Goal: Task Accomplishment & Management: Complete application form

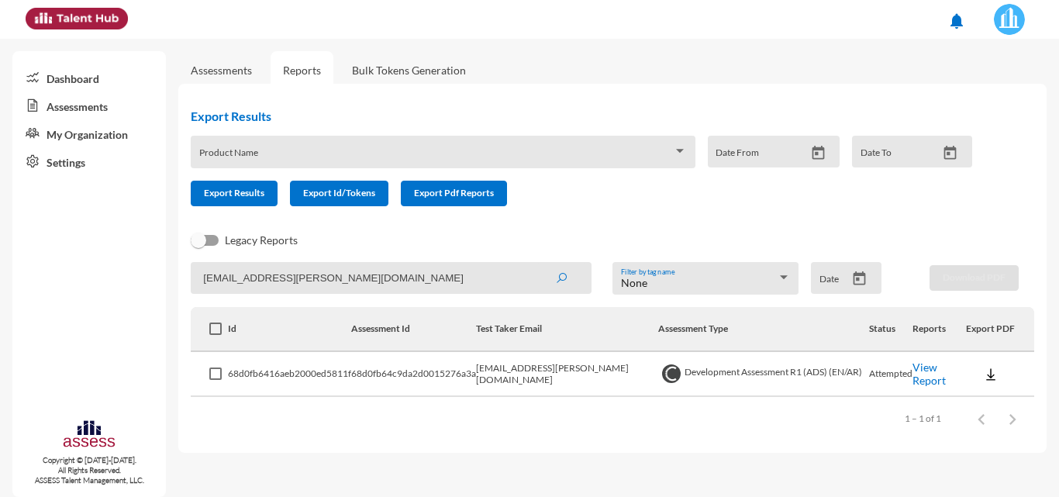
click at [1012, 26] on img at bounding box center [1009, 19] width 31 height 31
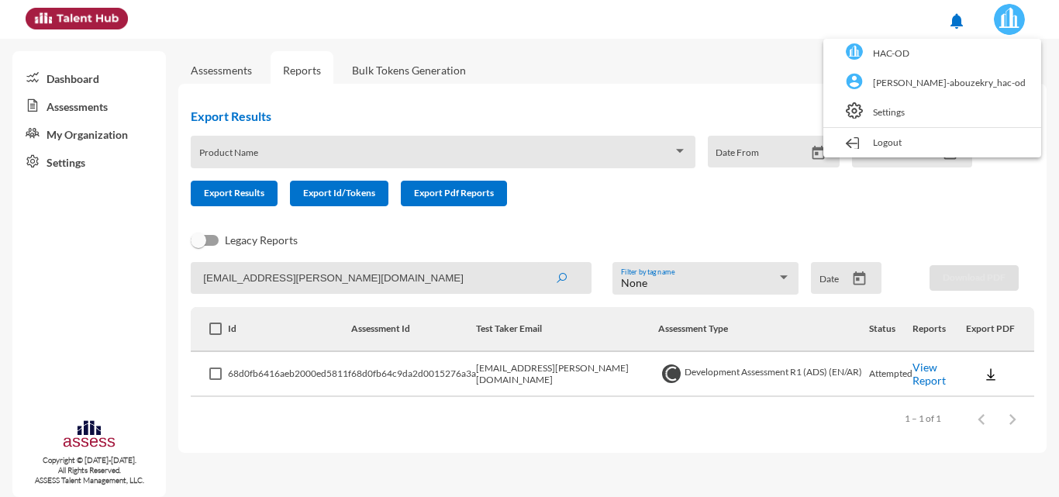
click at [417, 278] on div at bounding box center [529, 248] width 1059 height 497
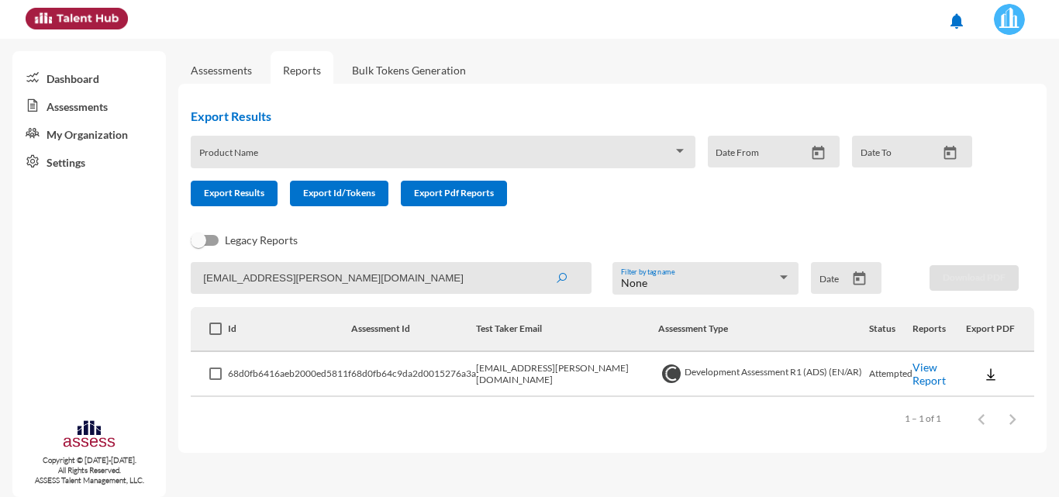
drag, startPoint x: 436, startPoint y: 279, endPoint x: 19, endPoint y: 277, distance: 417.1
click at [19, 277] on mat-sidenav-container "Dashboard Assessments My Organization Settings Copyright © [DATE]-[DATE]. All R…" at bounding box center [529, 268] width 1059 height 458
paste input "[PERSON_NAME].mabdulaziz"
type input "[PERSON_NAME][EMAIL_ADDRESS][DOMAIN_NAME]"
click at [536, 264] on button "submit" at bounding box center [561, 278] width 50 height 28
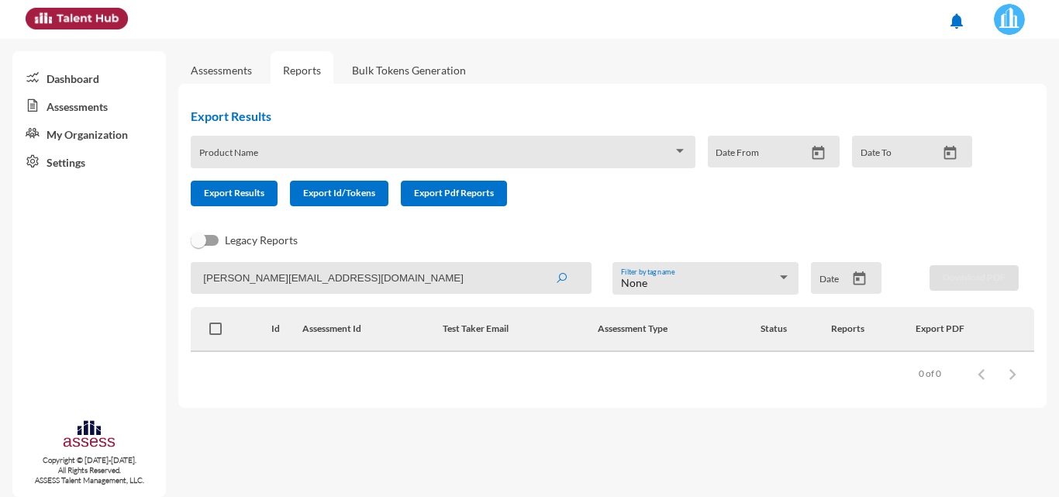
click at [207, 56] on link "Assessments" at bounding box center [221, 70] width 86 height 38
click at [225, 74] on link "Assessments" at bounding box center [221, 70] width 61 height 13
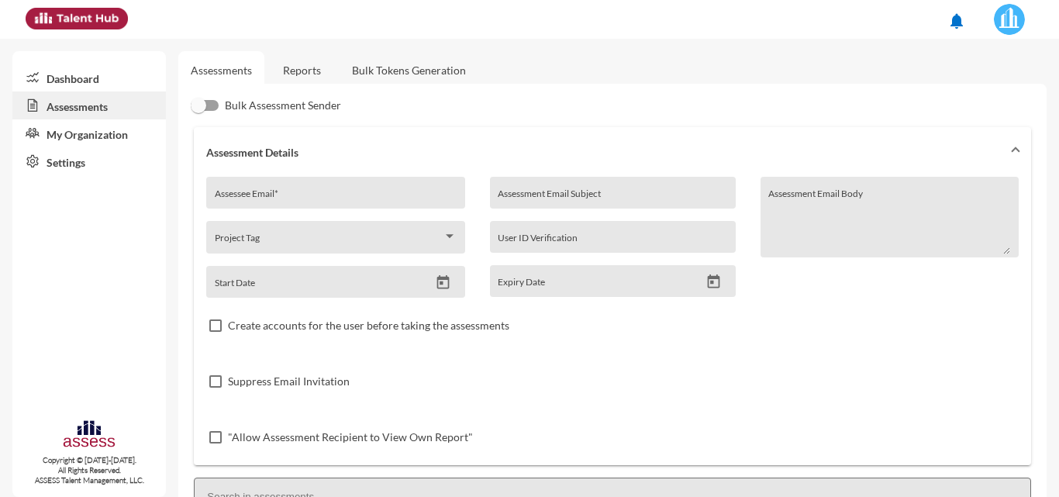
click at [304, 192] on input "Assessee Email *" at bounding box center [336, 198] width 242 height 12
paste input "[PERSON_NAME][EMAIL_ADDRESS][DOMAIN_NAME]"
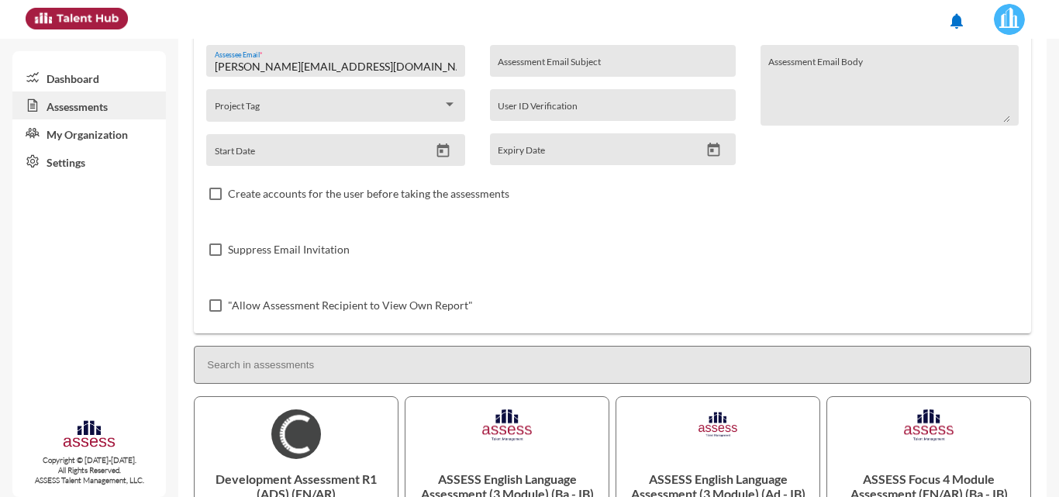
scroll to position [310, 0]
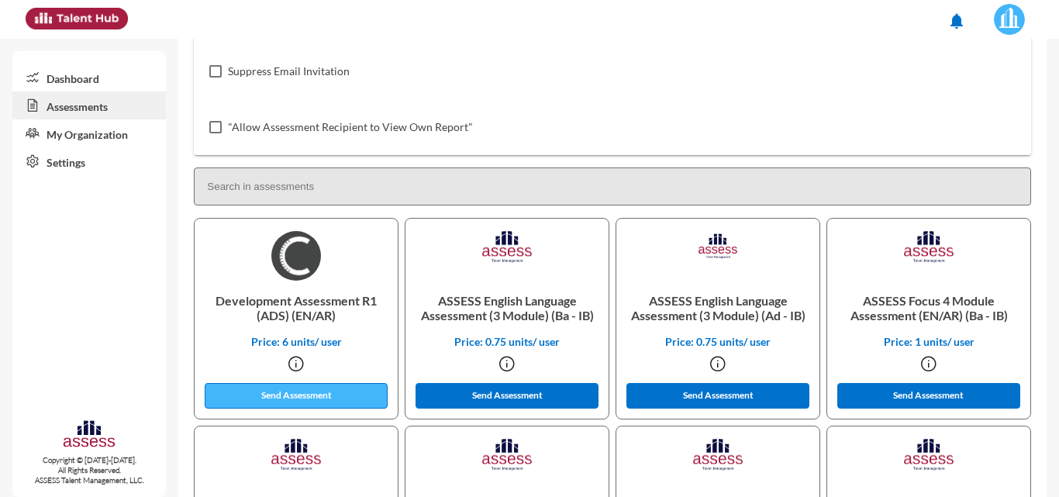
click at [295, 400] on button "Send Assessment" at bounding box center [296, 396] width 183 height 26
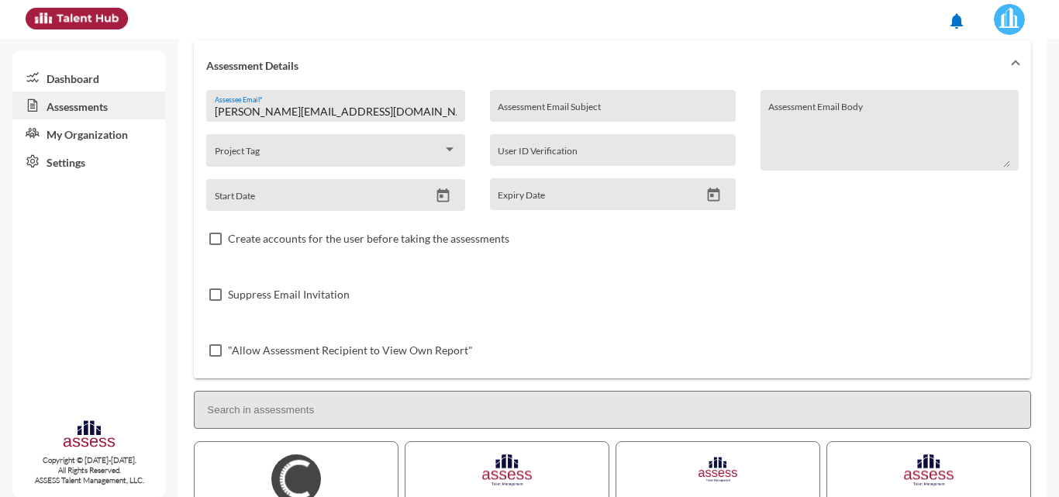
scroll to position [0, 0]
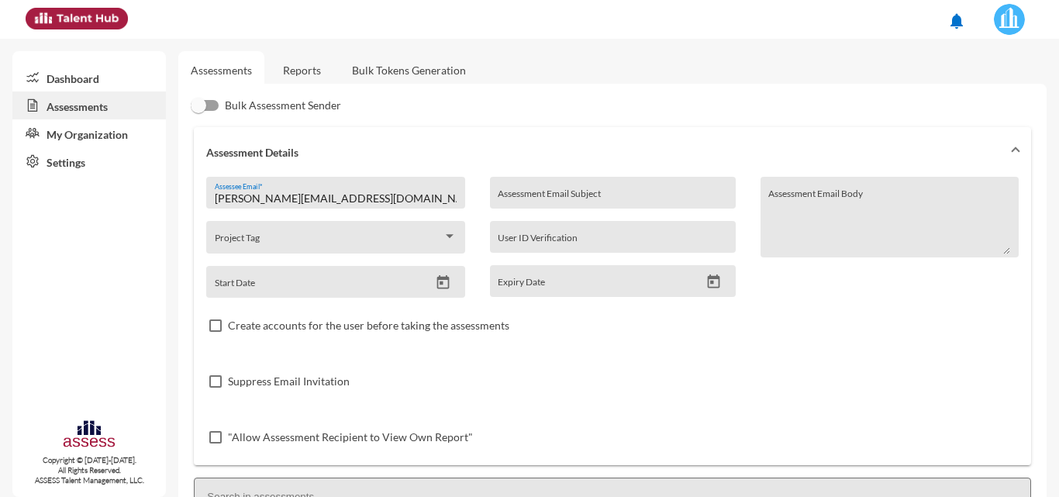
click at [419, 198] on input "[PERSON_NAME][EMAIL_ADDRESS][DOMAIN_NAME]" at bounding box center [336, 198] width 242 height 12
paste input "[PERSON_NAME][EMAIL_ADDRESS][DOMAIN_NAME]"
drag, startPoint x: 277, startPoint y: 199, endPoint x: 0, endPoint y: 215, distance: 277.2
click at [0, 215] on mat-sidenav-container "Dashboard Assessments My Organization Settings Copyright © [DATE]-[DATE]. All R…" at bounding box center [529, 268] width 1059 height 458
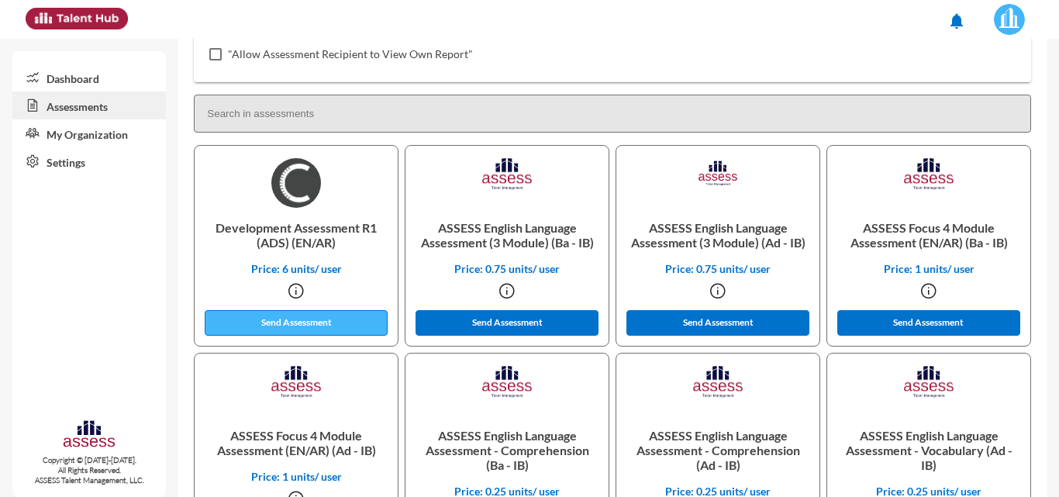
scroll to position [388, 0]
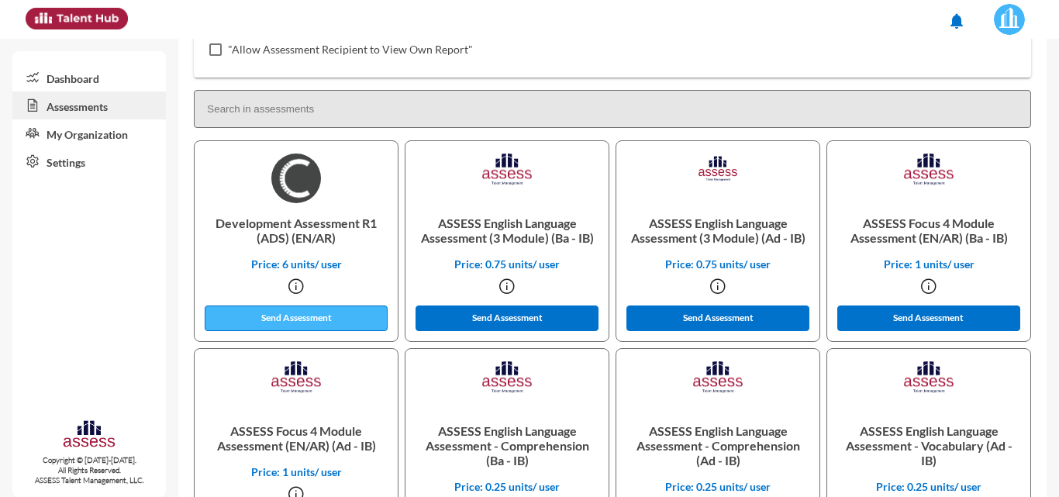
type input "[PERSON_NAME][EMAIL_ADDRESS][DOMAIN_NAME]"
click at [321, 326] on button "Send Assessment" at bounding box center [296, 318] width 183 height 26
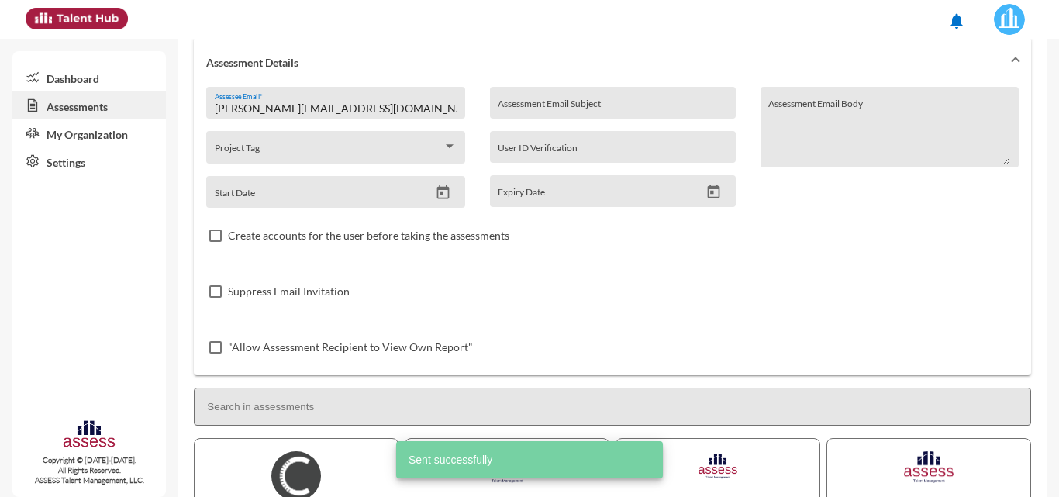
scroll to position [0, 0]
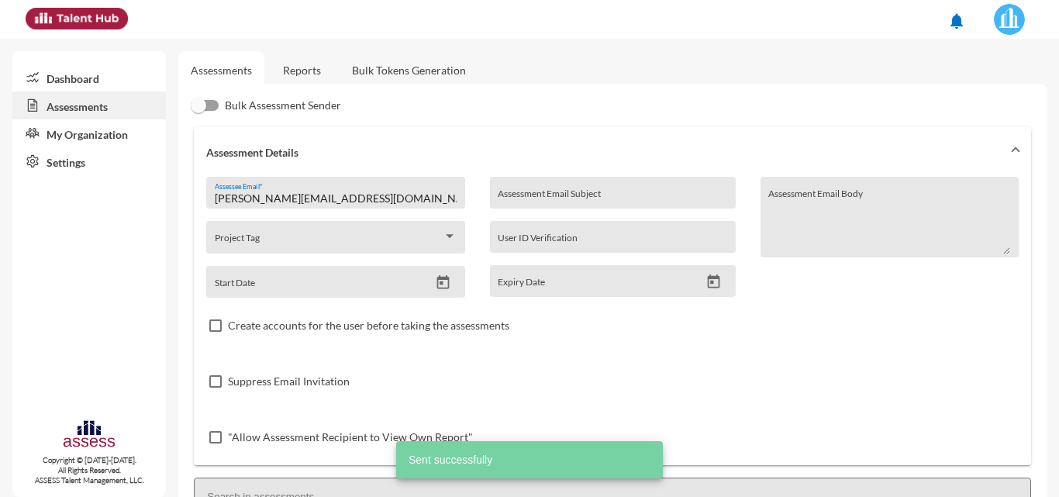
click at [308, 65] on link "Reports" at bounding box center [302, 70] width 63 height 38
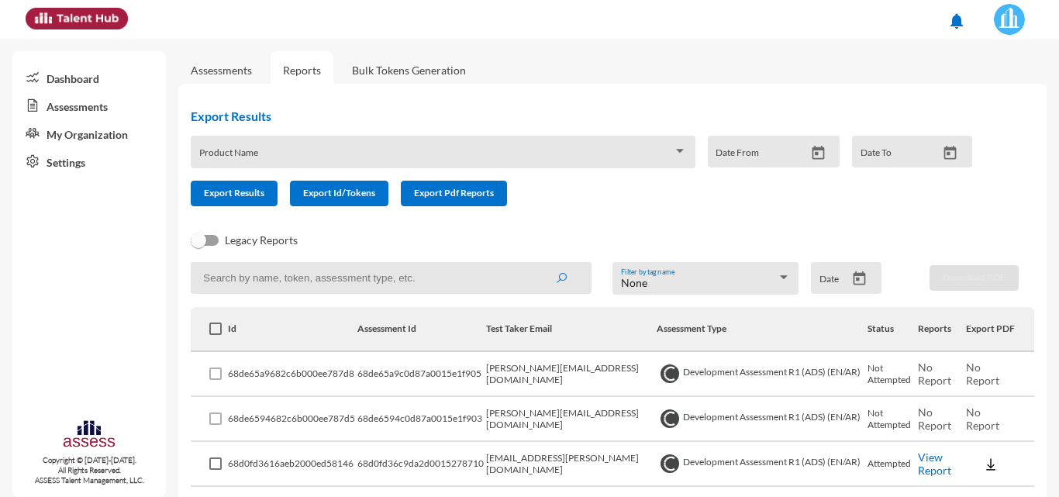
click at [316, 285] on input at bounding box center [391, 278] width 401 height 32
paste input "[PERSON_NAME][EMAIL_ADDRESS][DOMAIN_NAME]"
click at [536, 264] on button "submit" at bounding box center [561, 278] width 50 height 28
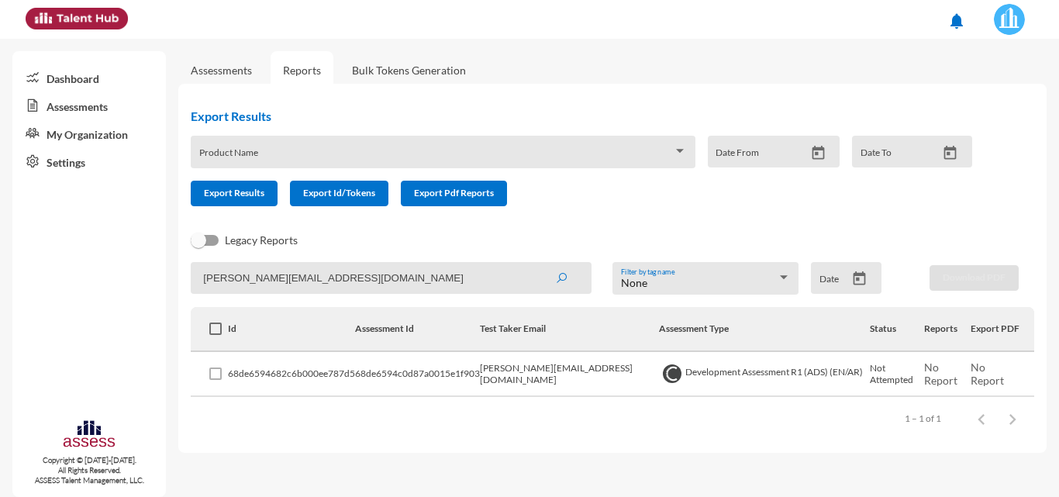
type input "[PERSON_NAME][EMAIL_ADDRESS][DOMAIN_NAME]"
click at [233, 67] on link "Assessments" at bounding box center [221, 70] width 61 height 13
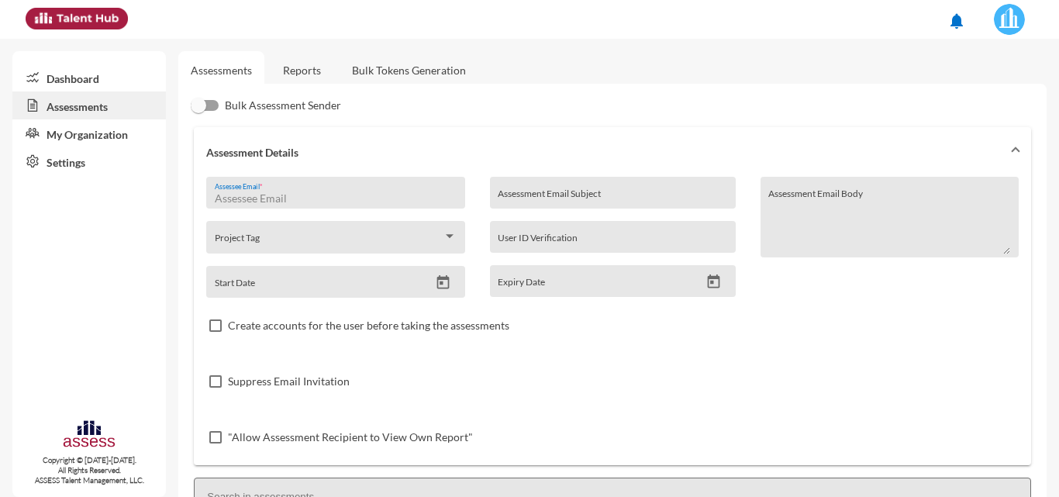
click at [302, 195] on input "Assessee Email *" at bounding box center [336, 198] width 242 height 12
paste input "[EMAIL_ADDRESS][DOMAIN_NAME]"
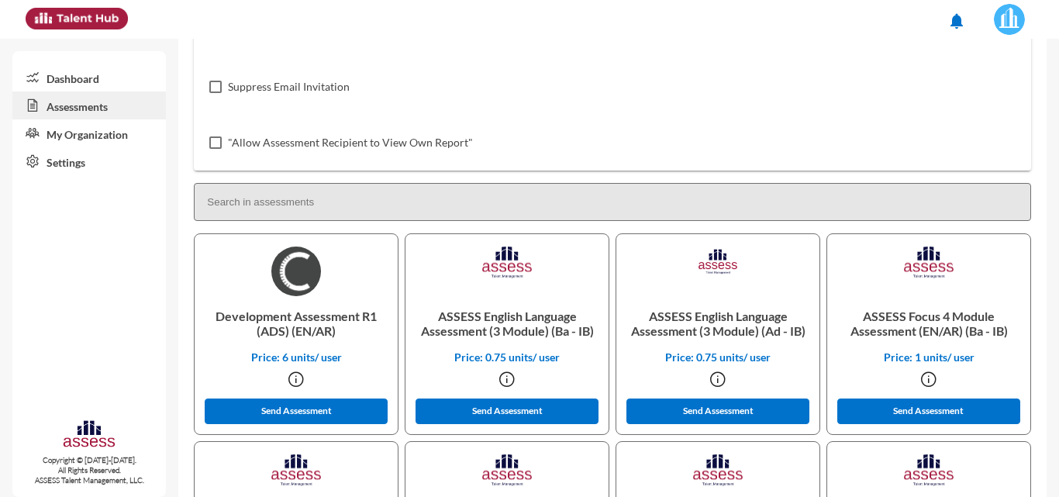
scroll to position [543, 0]
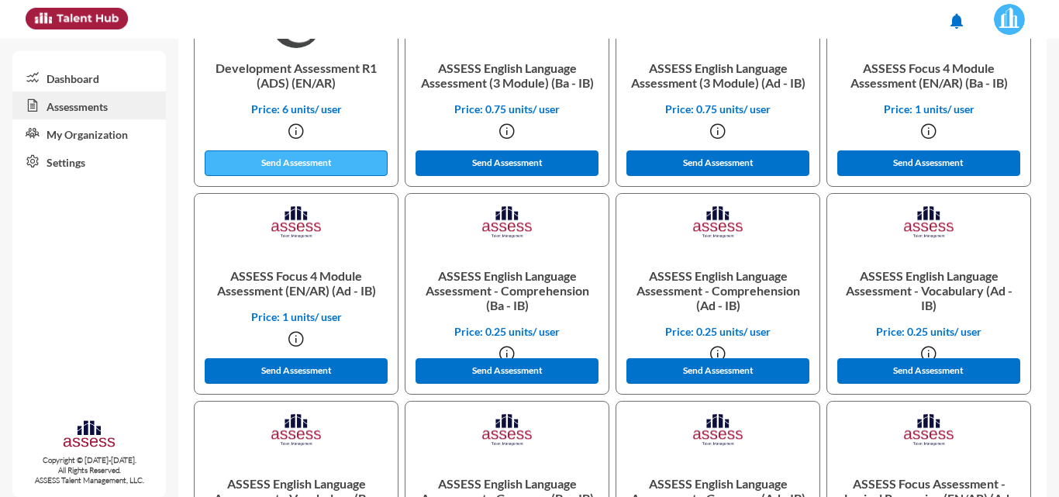
type input "[EMAIL_ADDRESS][DOMAIN_NAME]"
click at [309, 158] on button "Send Assessment" at bounding box center [296, 163] width 183 height 26
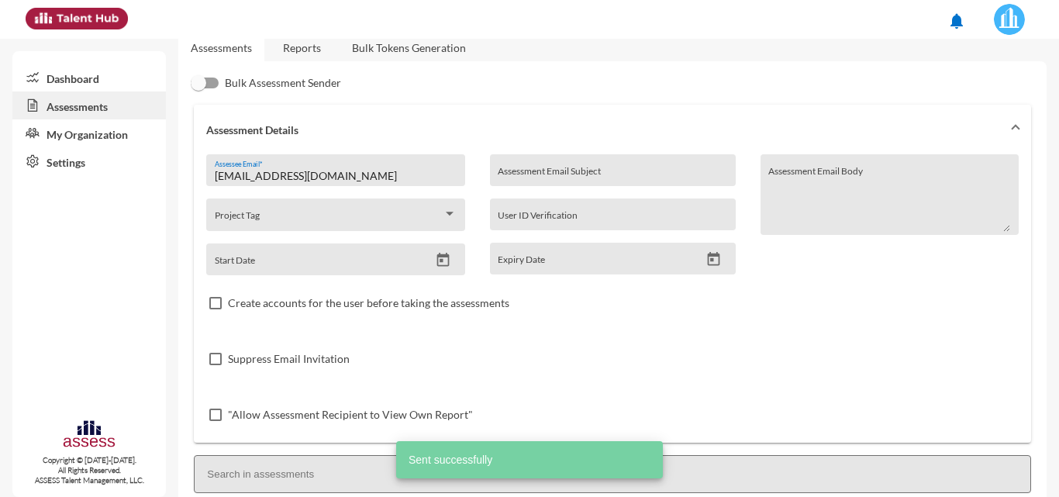
scroll to position [0, 0]
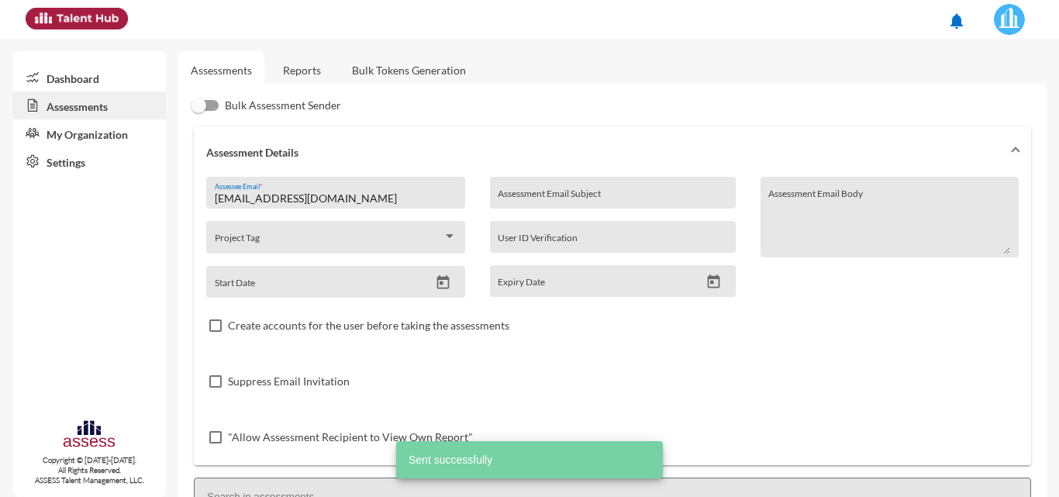
drag, startPoint x: 400, startPoint y: 197, endPoint x: 119, endPoint y: 205, distance: 281.5
click at [119, 205] on mat-sidenav-container "Dashboard Assessments My Organization Settings Copyright © [DATE]-[DATE]. All R…" at bounding box center [529, 268] width 1059 height 458
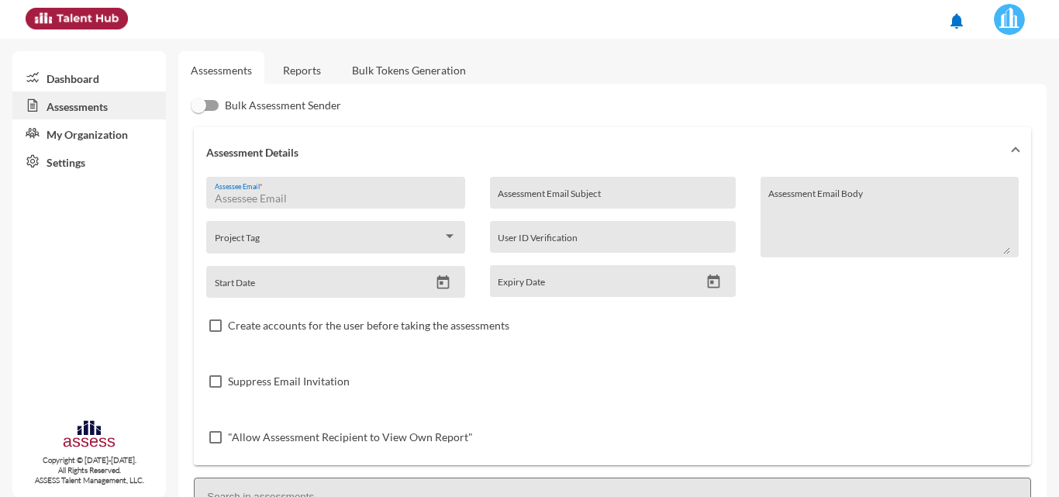
click at [298, 68] on link "Reports" at bounding box center [302, 70] width 63 height 38
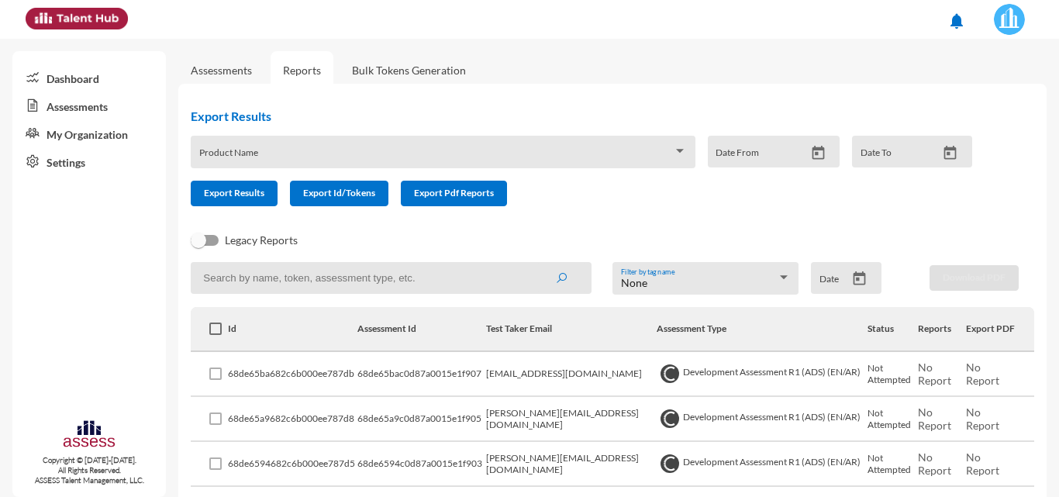
click at [343, 274] on input at bounding box center [391, 278] width 401 height 32
paste input "[EMAIL_ADDRESS][DOMAIN_NAME]"
type input "[EMAIL_ADDRESS][DOMAIN_NAME]"
click at [536, 264] on button "submit" at bounding box center [561, 278] width 50 height 28
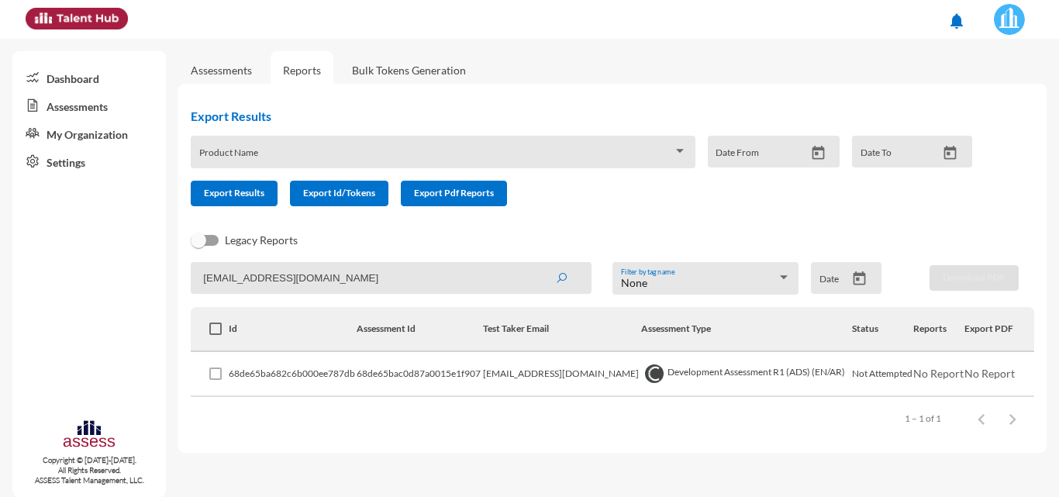
click at [1020, 19] on img at bounding box center [1009, 19] width 31 height 31
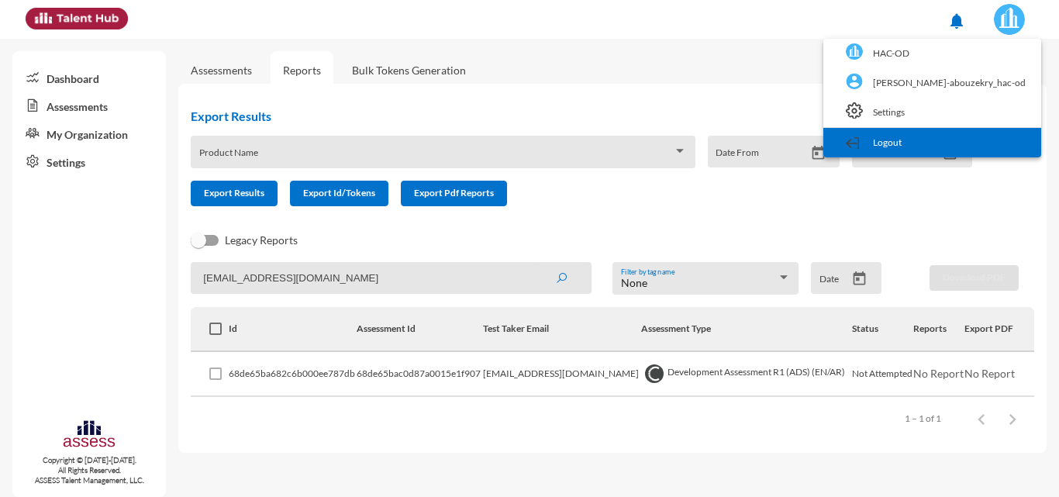
click at [983, 137] on link "Logout" at bounding box center [932, 142] width 202 height 29
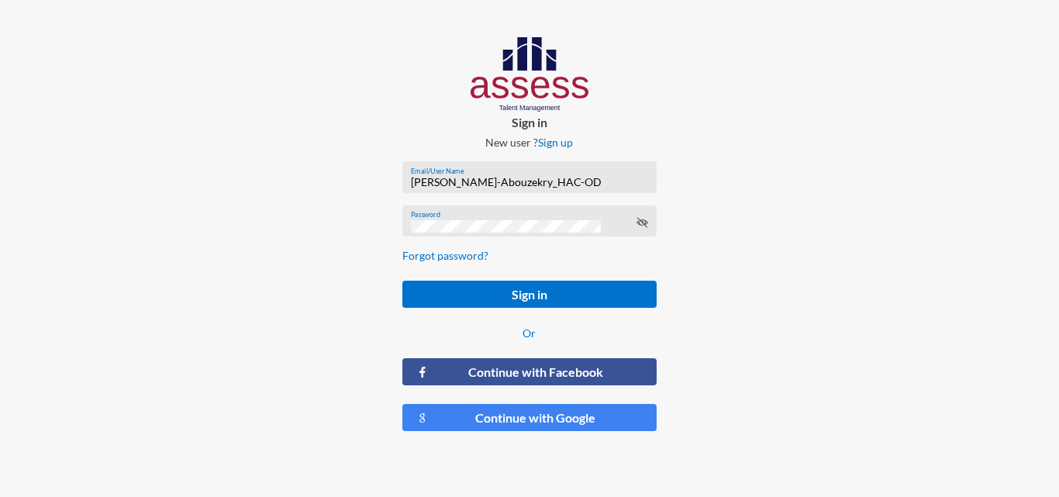
click at [534, 175] on div "[PERSON_NAME]-Abouzekry_HAC-OD Email/User Name" at bounding box center [529, 180] width 237 height 23
click at [554, 178] on input "[PERSON_NAME]-Abouzekry_HAC-OD" at bounding box center [529, 182] width 237 height 12
type input "HAH – Talent Map"
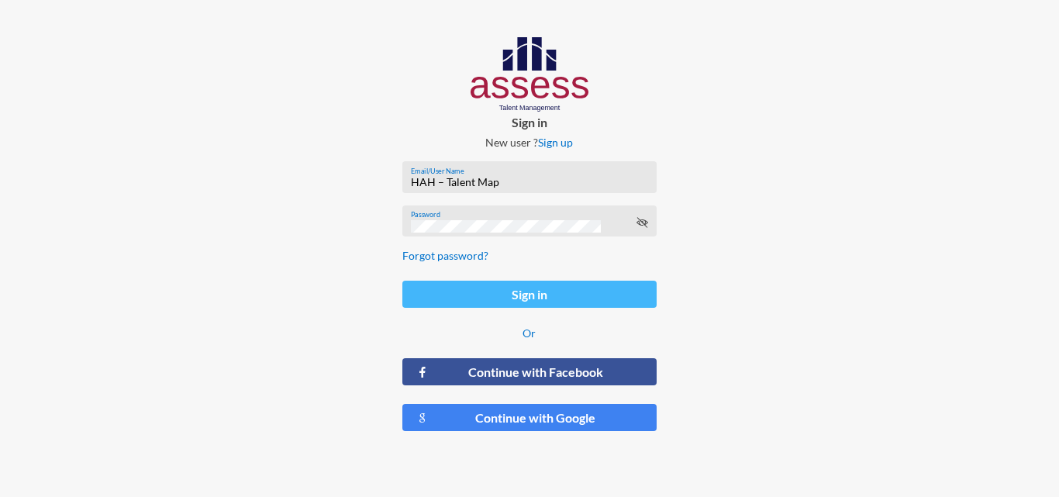
click at [554, 297] on button "Sign in" at bounding box center [529, 294] width 254 height 27
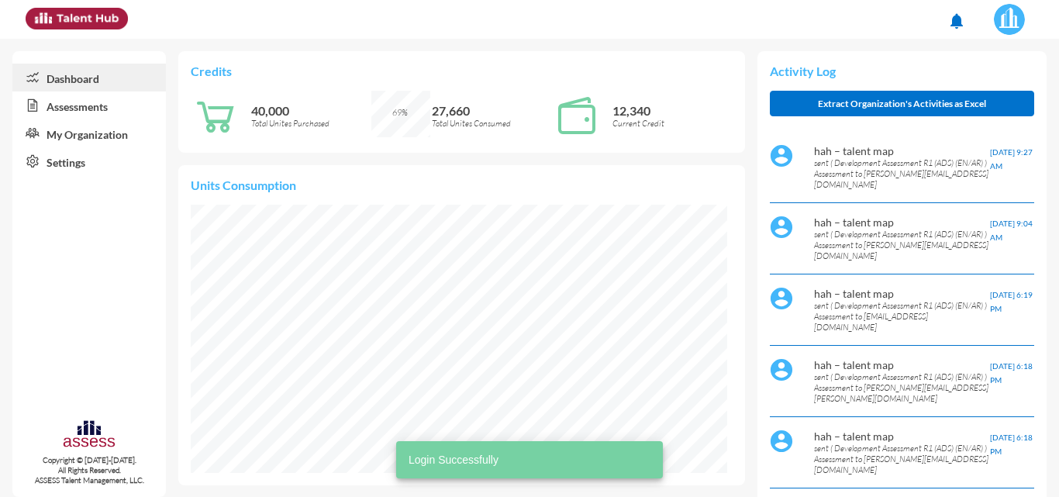
scroll to position [121, 256]
click at [90, 106] on link "Assessments" at bounding box center [88, 105] width 153 height 28
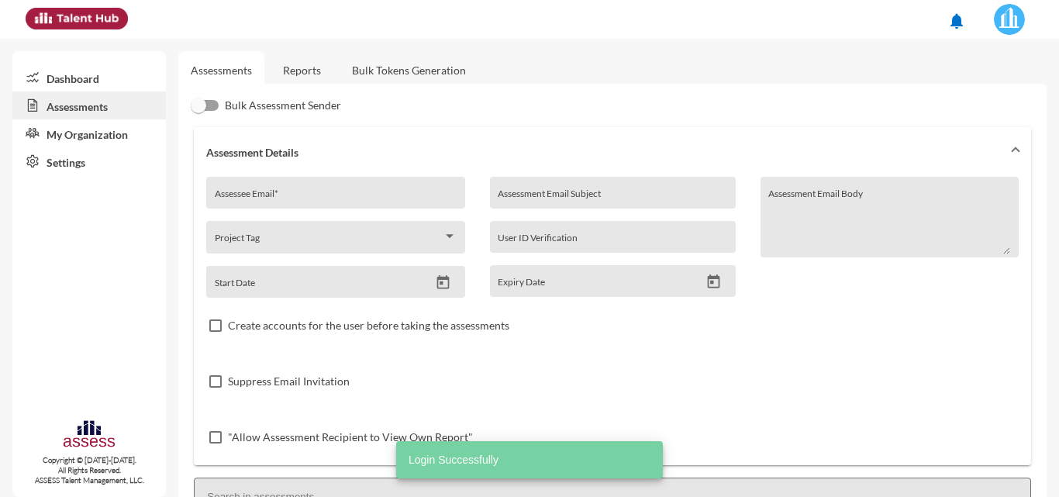
click at [312, 67] on link "Reports" at bounding box center [302, 70] width 63 height 38
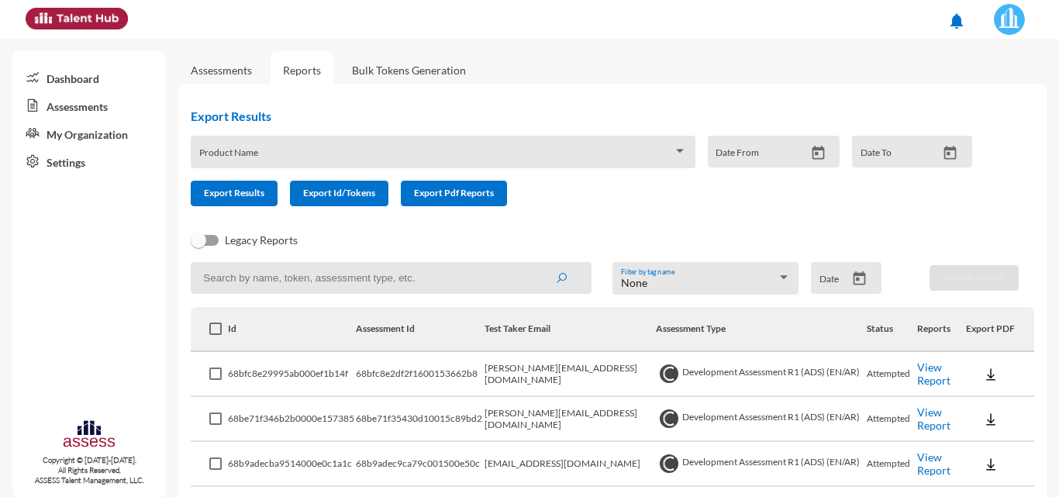
click at [327, 279] on input at bounding box center [391, 278] width 401 height 32
type input "ر"
paste input "[PERSON_NAME][EMAIL_ADDRESS][DOMAIN_NAME]"
click at [536, 264] on button "submit" at bounding box center [561, 278] width 50 height 28
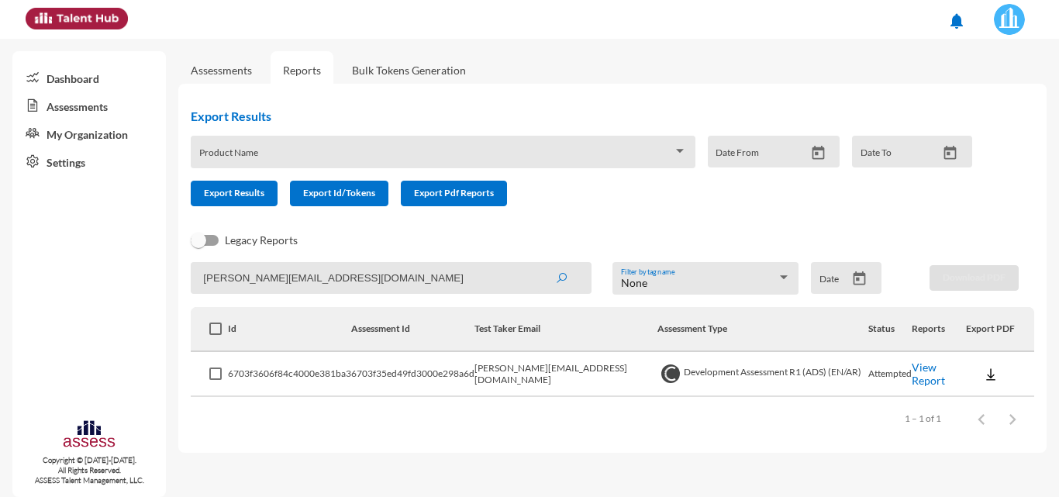
drag, startPoint x: 272, startPoint y: 278, endPoint x: 0, endPoint y: 302, distance: 273.2
click at [0, 302] on mat-sidenav-container "Dashboard Assessments My Organization Settings Copyright © [DATE]-[DATE]. All R…" at bounding box center [529, 268] width 1059 height 458
paste input "abuelkheir.[GEOGRAPHIC_DATA]"
click at [536, 264] on button "submit" at bounding box center [561, 278] width 50 height 28
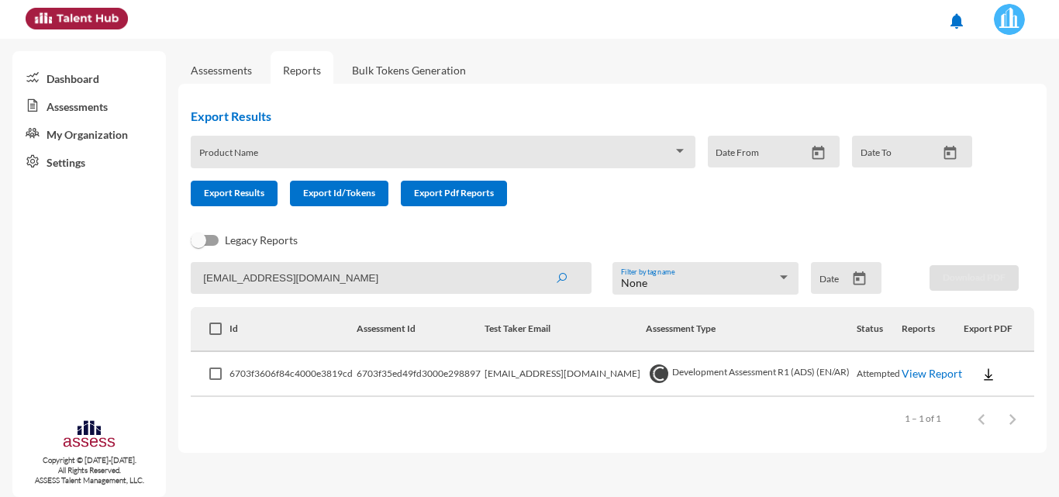
drag, startPoint x: 440, startPoint y: 271, endPoint x: 0, endPoint y: 272, distance: 440.3
click at [0, 272] on mat-sidenav-container "Dashboard Assessments My Organization Settings Copyright © [DATE]-[DATE]. All R…" at bounding box center [529, 268] width 1059 height 458
paste input "[PERSON_NAME].Mishrif"
click at [536, 264] on button "submit" at bounding box center [561, 278] width 50 height 28
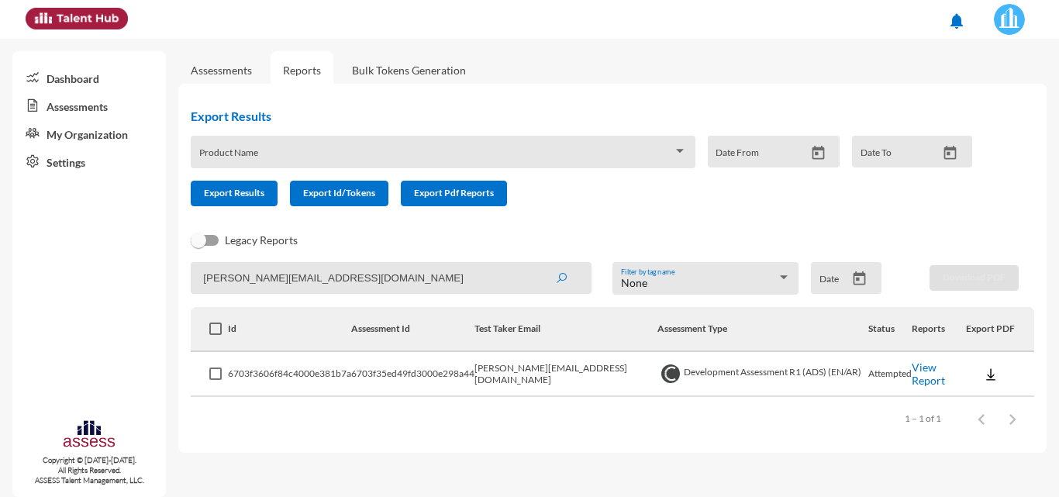
drag, startPoint x: 474, startPoint y: 280, endPoint x: 0, endPoint y: 276, distance: 474.5
click at [0, 276] on mat-sidenav-container "Dashboard Assessments My Organization Settings Copyright © [DATE]-[DATE]. All R…" at bounding box center [529, 268] width 1059 height 458
paste input "[PERSON_NAME].sgomaa"
click at [536, 264] on button "submit" at bounding box center [561, 278] width 50 height 28
drag, startPoint x: 154, startPoint y: 277, endPoint x: 14, endPoint y: 277, distance: 140.3
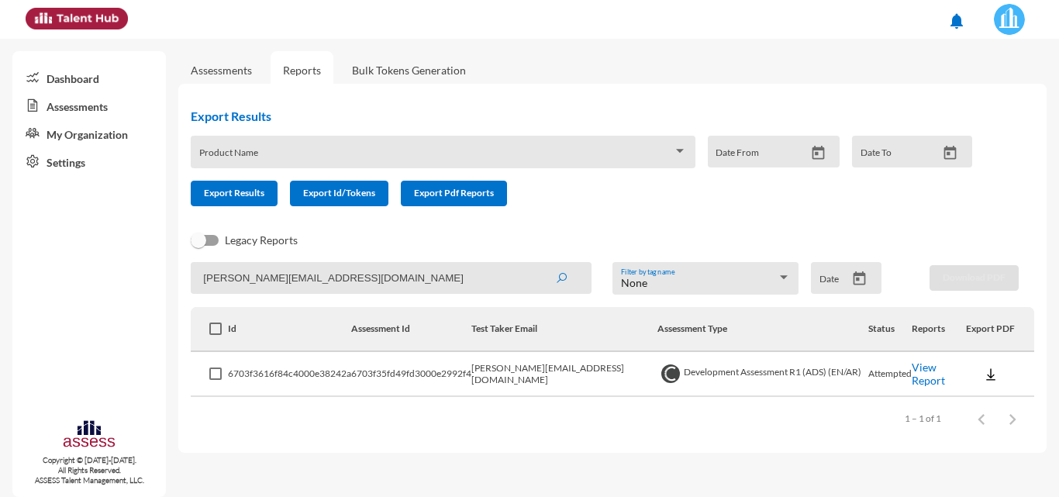
click at [14, 277] on mat-sidenav-container "Dashboard Assessments My Organization Settings Copyright © [DATE]-[DATE]. All R…" at bounding box center [529, 268] width 1059 height 458
paste input "[PERSON_NAME].mabdelgawad"
click at [536, 264] on button "submit" at bounding box center [561, 278] width 50 height 28
drag, startPoint x: 464, startPoint y: 276, endPoint x: 0, endPoint y: 285, distance: 464.4
click at [0, 285] on mat-sidenav-container "Dashboard Assessments My Organization Settings Copyright © [DATE]-[DATE]. All R…" at bounding box center [529, 268] width 1059 height 458
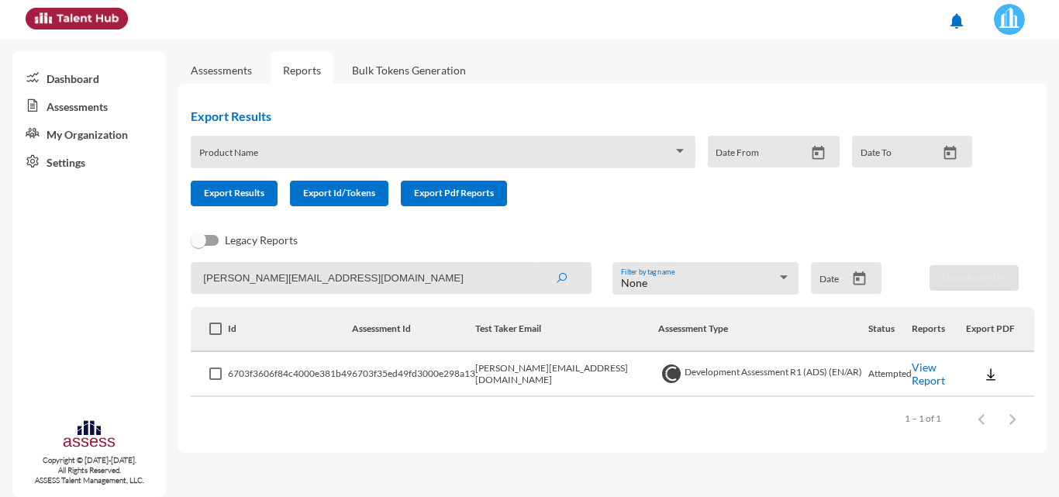
paste input "hend.mohsen"
click at [536, 264] on button "submit" at bounding box center [561, 278] width 50 height 28
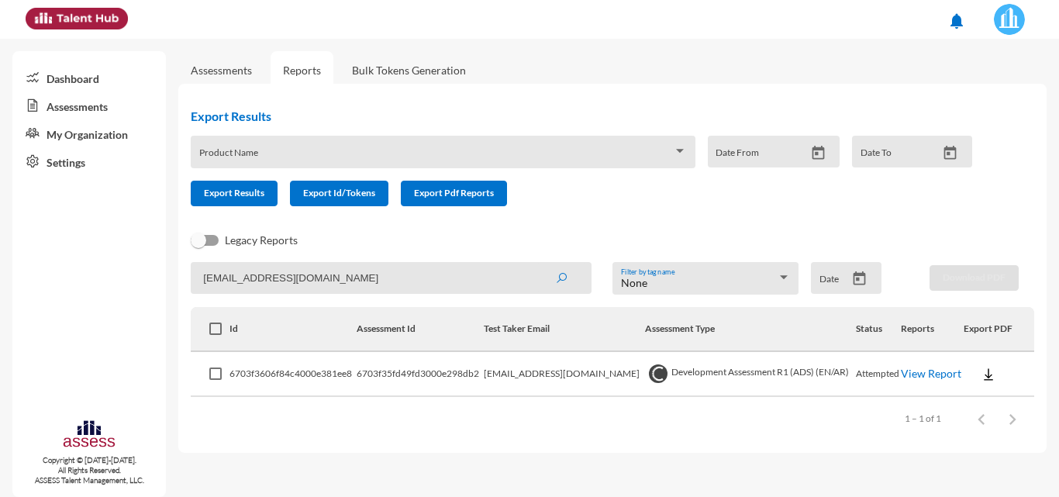
drag, startPoint x: 402, startPoint y: 284, endPoint x: 0, endPoint y: 305, distance: 402.9
click at [0, 304] on mat-sidenav-container "Dashboard Assessments My Organization Settings Copyright © [DATE]-[DATE]. All R…" at bounding box center [529, 268] width 1059 height 458
paste input "[PERSON_NAME].[PERSON_NAME]"
type input "[PERSON_NAME][EMAIL_ADDRESS][PERSON_NAME][DOMAIN_NAME]"
click at [536, 264] on button "submit" at bounding box center [561, 278] width 50 height 28
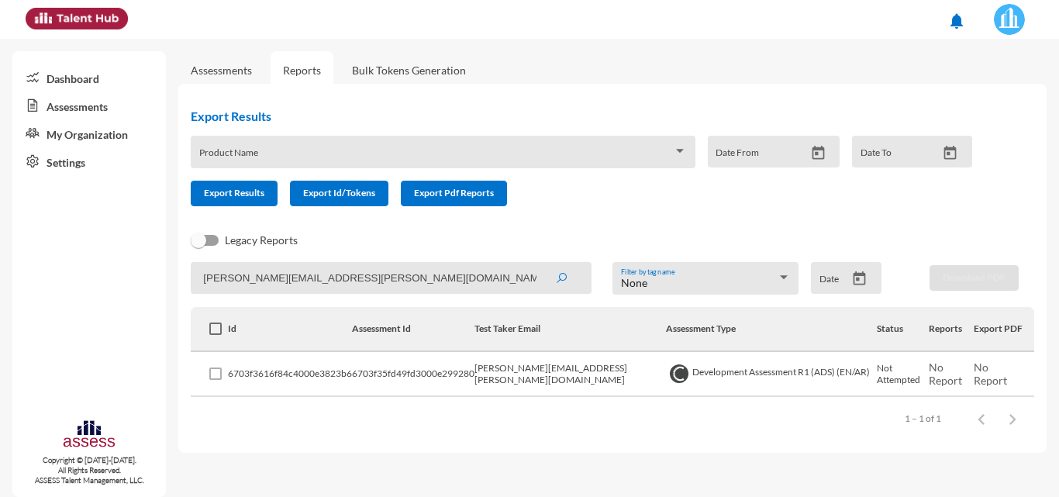
drag, startPoint x: 411, startPoint y: 275, endPoint x: 36, endPoint y: 275, distance: 374.4
click at [36, 275] on mat-sidenav-container "Dashboard Assessments My Organization Settings Copyright © [DATE]-[DATE]. All R…" at bounding box center [529, 268] width 1059 height 458
click at [216, 78] on link "Assessments" at bounding box center [221, 70] width 86 height 38
click at [222, 65] on link "Assessments" at bounding box center [221, 70] width 61 height 13
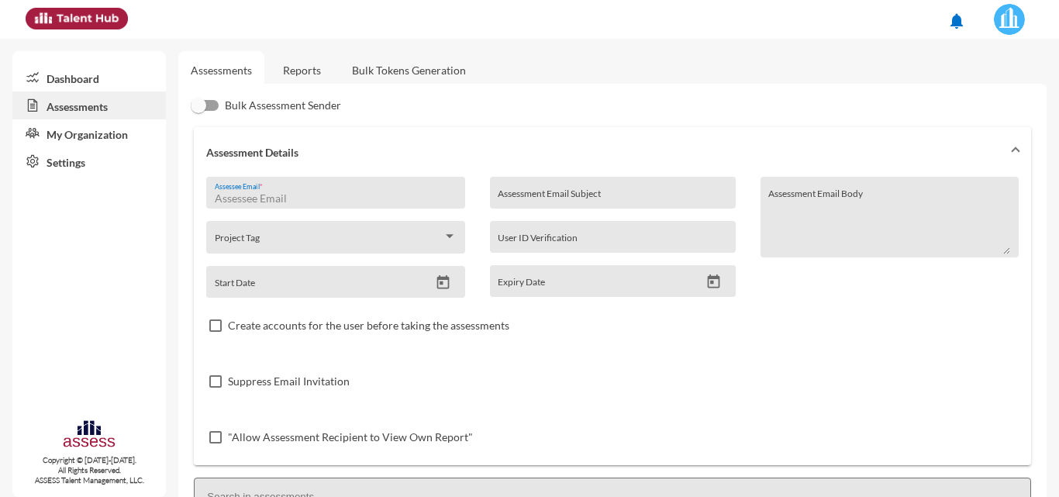
click at [319, 192] on input "Assessee Email *" at bounding box center [336, 198] width 242 height 12
paste input "[PERSON_NAME][EMAIL_ADDRESS][PERSON_NAME][DOMAIN_NAME]"
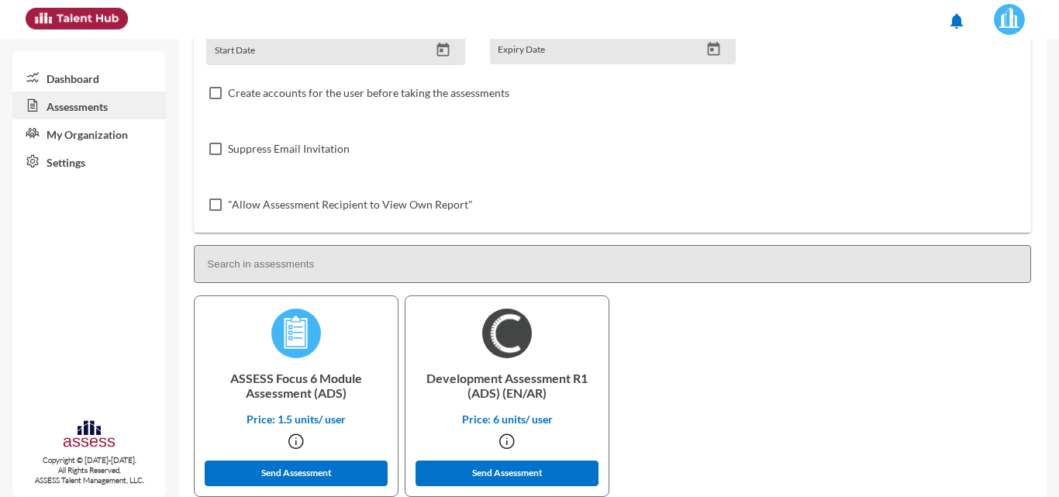
scroll to position [264, 0]
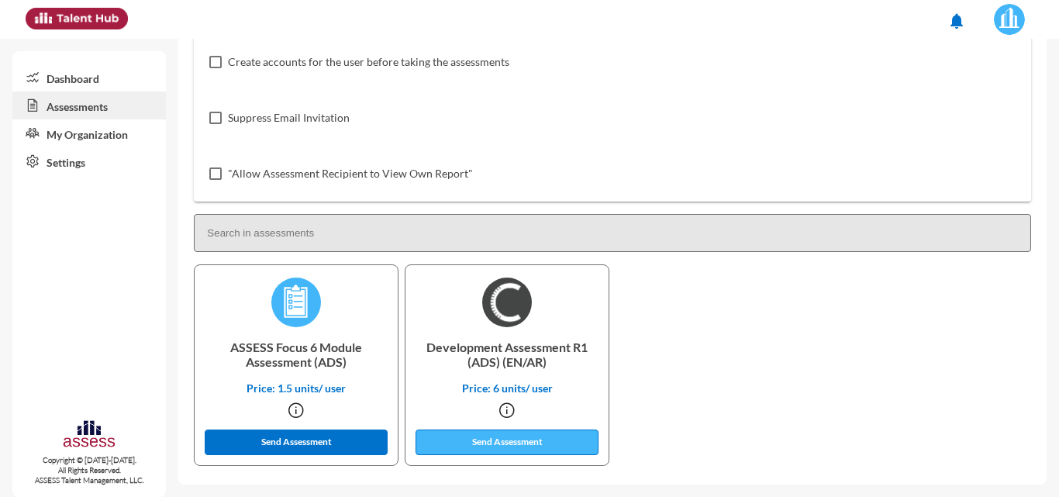
type input "[PERSON_NAME][EMAIL_ADDRESS][PERSON_NAME][DOMAIN_NAME]"
click at [562, 445] on button "Send Assessment" at bounding box center [507, 442] width 183 height 26
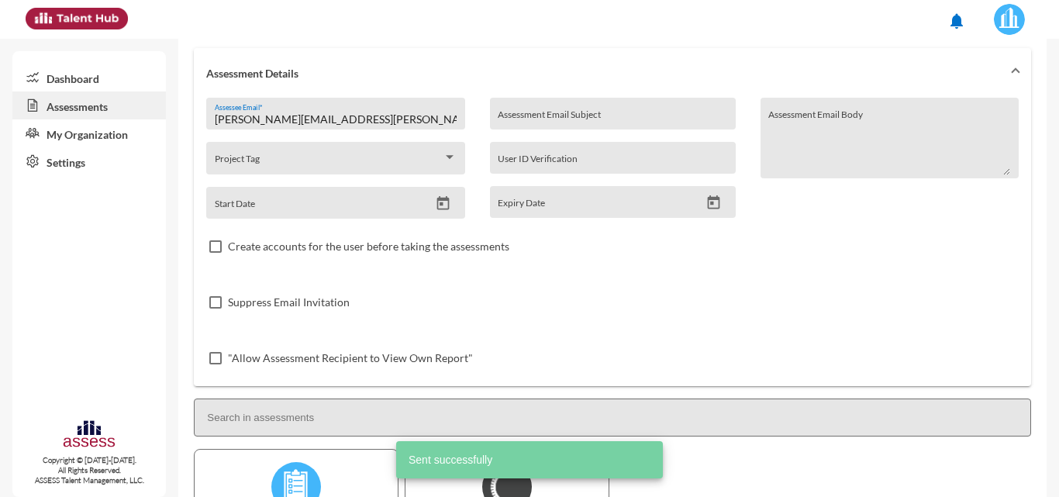
scroll to position [0, 0]
